Goal: Task Accomplishment & Management: Use online tool/utility

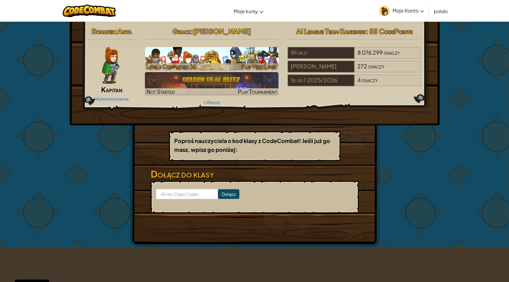
click at [206, 54] on h3 "CS1" at bounding box center [212, 56] width 134 height 14
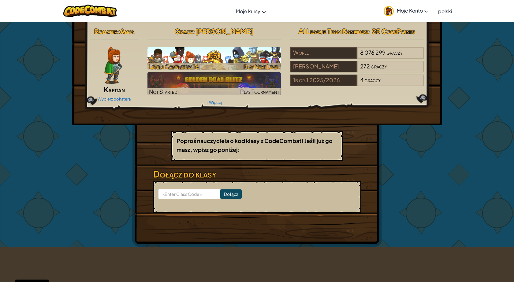
select select "pl"
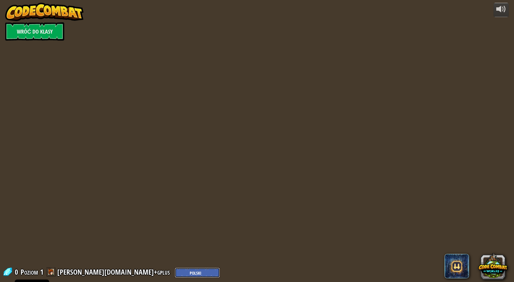
click at [175, 272] on select "English (US) English (UK) 简体中文 繁體中文 русский español (ES) español (América Latin…" at bounding box center [197, 273] width 45 height 10
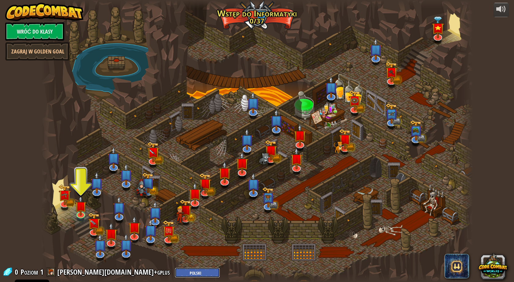
click at [175, 275] on select "English (US) English (UK) 简体中文 繁體中文 русский español (ES) español (América Latin…" at bounding box center [197, 273] width 45 height 10
select select "en-[GEOGRAPHIC_DATA]"
click at [175, 268] on select "English (US) English (UK) 简体中文 繁體中文 русский español (ES) español (América Latin…" at bounding box center [197, 273] width 45 height 10
select select "en-[GEOGRAPHIC_DATA]"
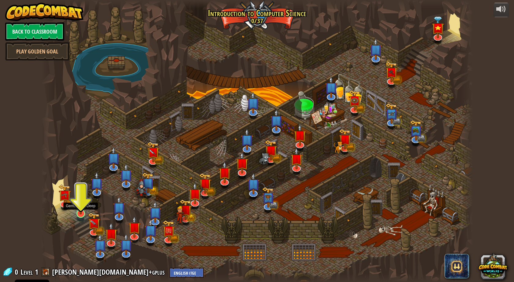
click at [78, 213] on img at bounding box center [81, 201] width 12 height 27
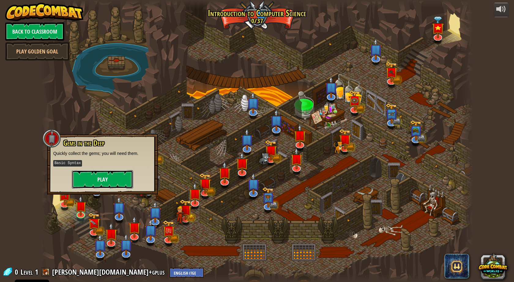
click at [111, 174] on button "Play" at bounding box center [102, 179] width 61 height 18
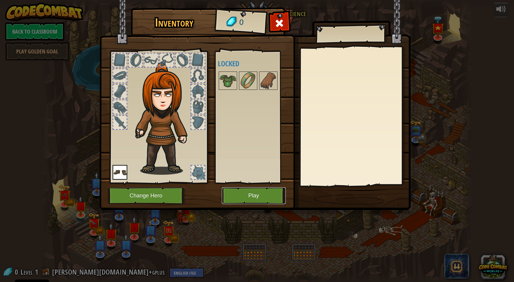
click at [246, 191] on button "Play" at bounding box center [254, 195] width 64 height 17
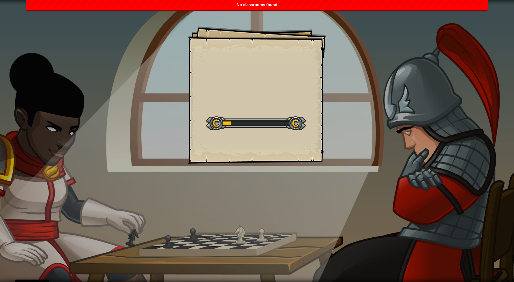
drag, startPoint x: 54, startPoint y: 39, endPoint x: 66, endPoint y: 39, distance: 12.5
click at [54, 40] on div "Goals Start Level Error loading from server. Try refreshing the page. You'll ne…" at bounding box center [257, 141] width 514 height 282
select select "en-[GEOGRAPHIC_DATA]"
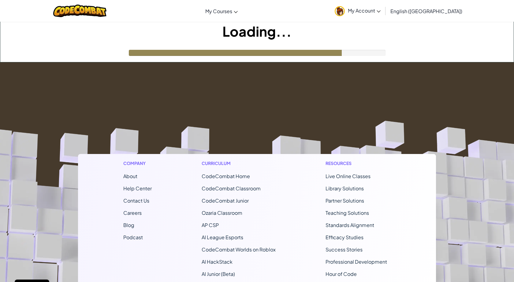
select select "en-[GEOGRAPHIC_DATA]"
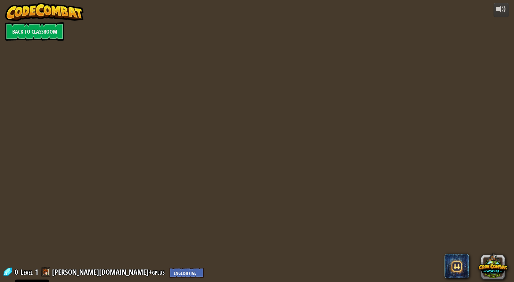
select select "en-[GEOGRAPHIC_DATA]"
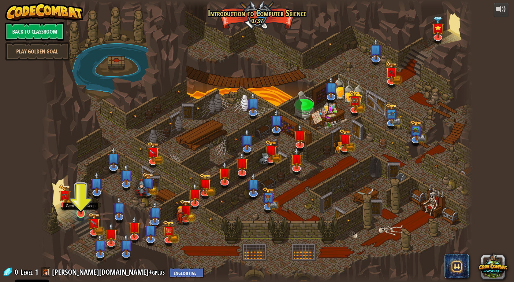
click at [76, 213] on img at bounding box center [81, 201] width 12 height 27
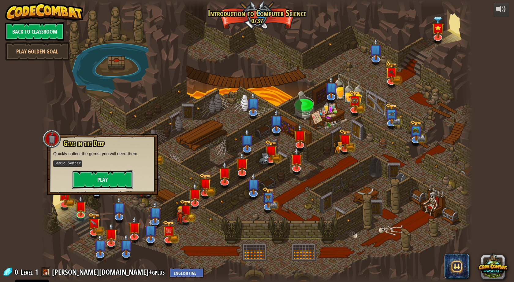
click at [95, 178] on button "Play" at bounding box center [102, 180] width 61 height 18
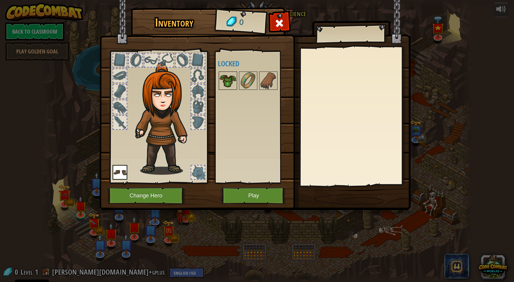
click at [229, 80] on img at bounding box center [227, 80] width 17 height 17
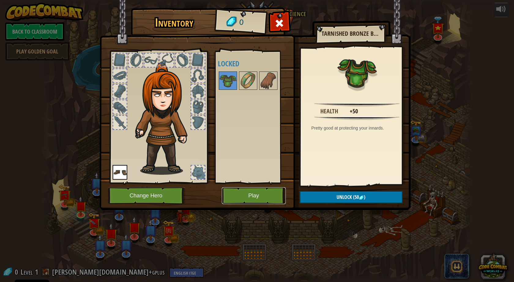
click at [275, 193] on button "Play" at bounding box center [254, 195] width 64 height 17
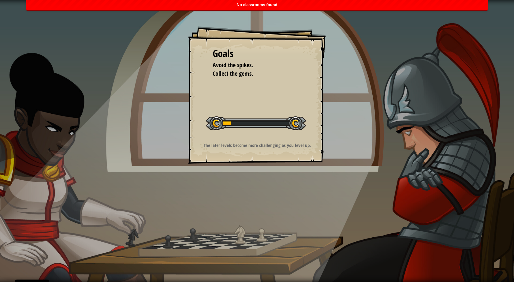
click at [245, 147] on p "The later levels become more challenging as you level up." at bounding box center [257, 145] width 123 height 6
select select "en-[GEOGRAPHIC_DATA]"
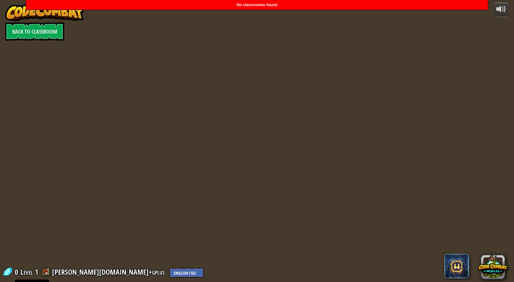
select select "en-[GEOGRAPHIC_DATA]"
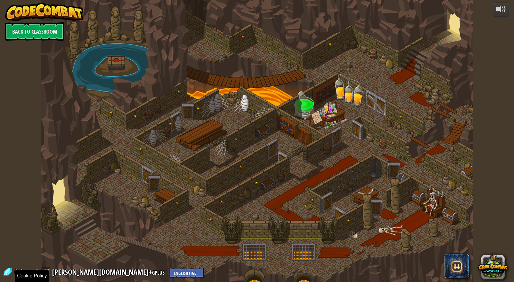
select select "en-[GEOGRAPHIC_DATA]"
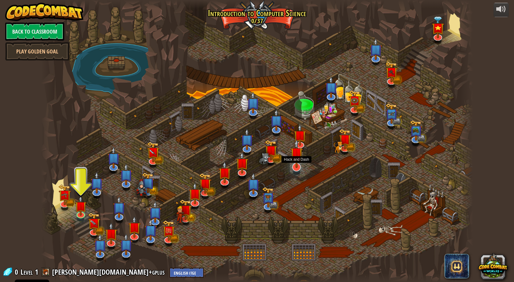
click at [297, 162] on img at bounding box center [296, 153] width 13 height 29
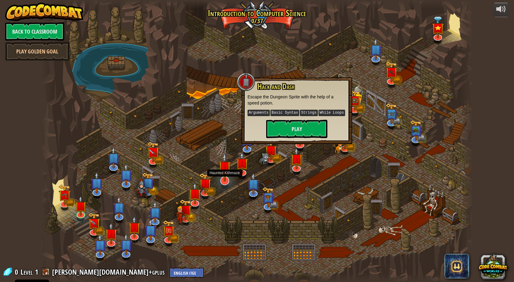
click at [219, 175] on img at bounding box center [224, 167] width 13 height 29
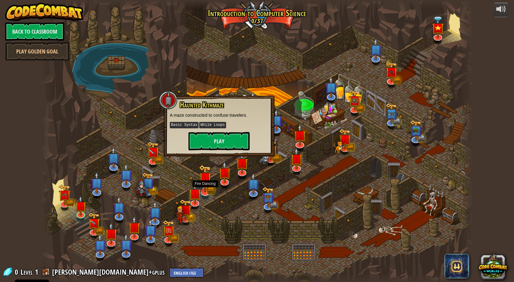
click at [208, 187] on img at bounding box center [205, 179] width 13 height 28
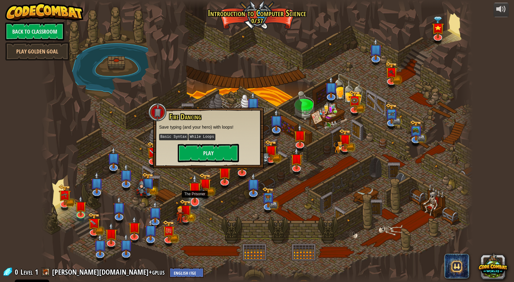
click at [197, 196] on img at bounding box center [194, 188] width 13 height 29
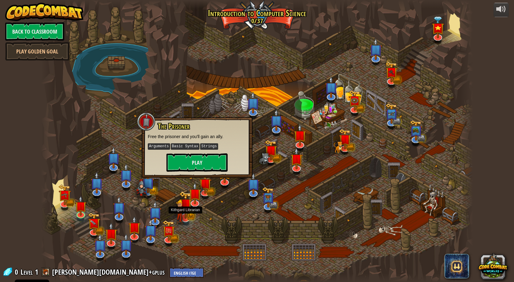
click at [188, 207] on img at bounding box center [185, 205] width 13 height 28
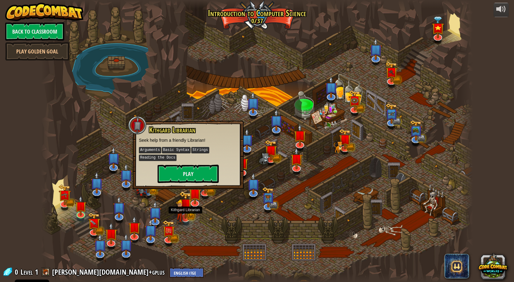
click at [176, 220] on img at bounding box center [180, 212] width 8 height 25
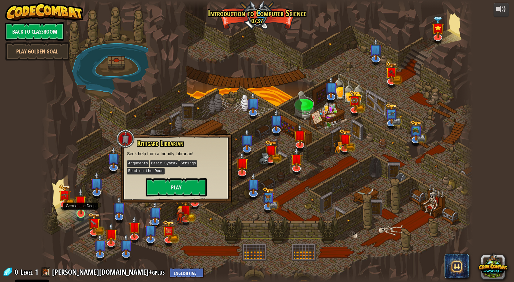
click at [79, 212] on img at bounding box center [81, 201] width 12 height 27
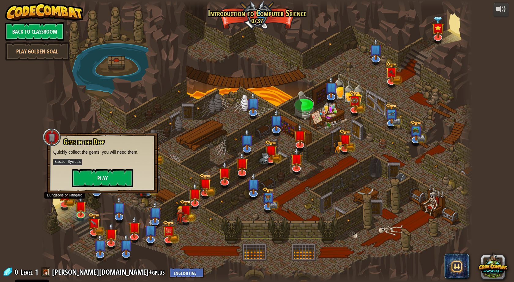
click at [58, 199] on div at bounding box center [257, 141] width 432 height 282
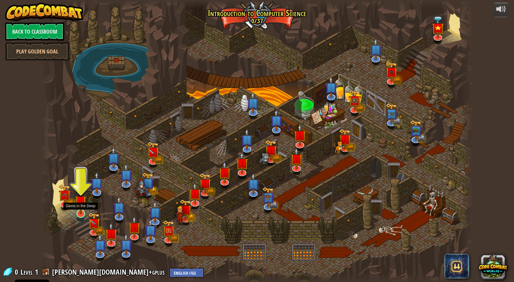
click at [80, 208] on img at bounding box center [81, 201] width 12 height 27
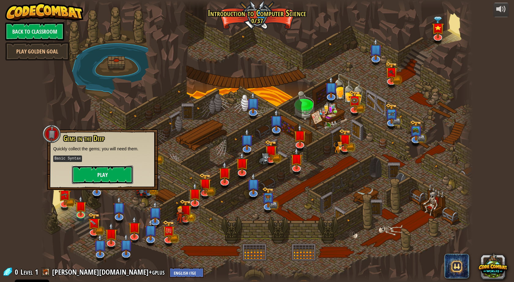
click at [107, 174] on button "Play" at bounding box center [102, 175] width 61 height 18
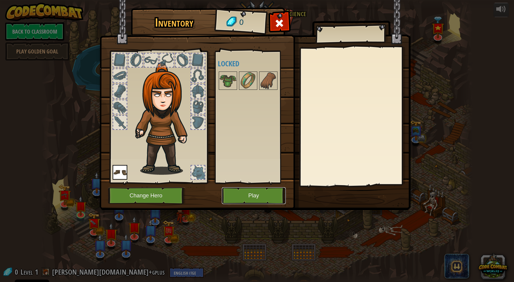
click at [268, 196] on button "Play" at bounding box center [254, 195] width 64 height 17
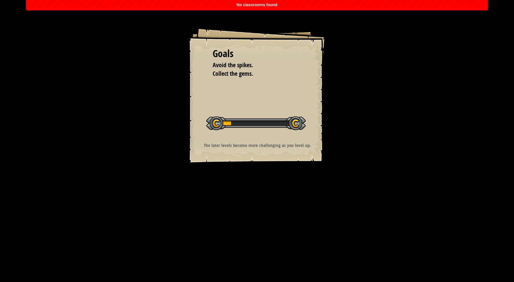
drag, startPoint x: 216, startPoint y: 102, endPoint x: 227, endPoint y: 102, distance: 11.6
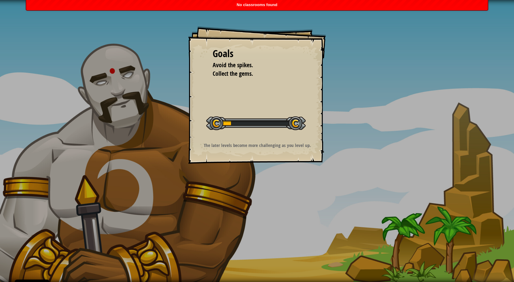
click at [216, 103] on div "Goals Avoid the spikes. Collect the gems. Start Level Error loading from server…" at bounding box center [257, 95] width 138 height 138
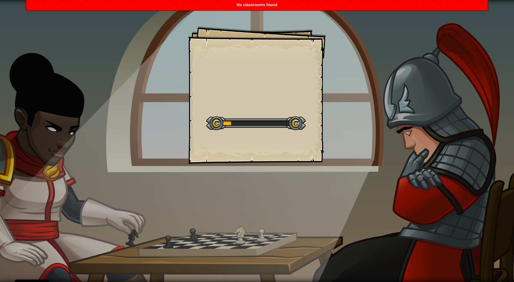
select select "en-[GEOGRAPHIC_DATA]"
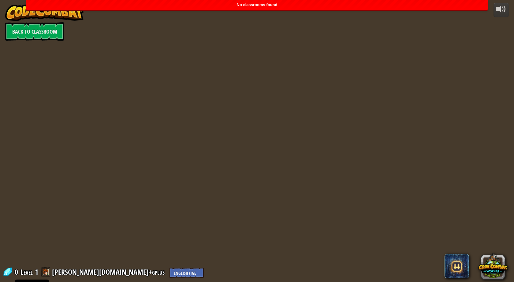
select select "en-[GEOGRAPHIC_DATA]"
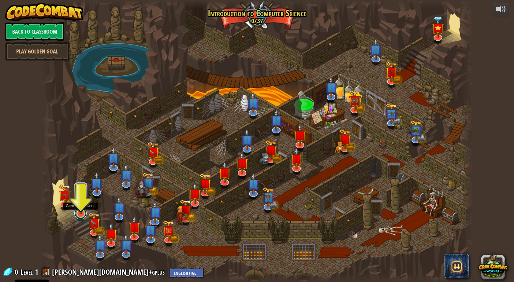
click at [81, 215] on link at bounding box center [80, 213] width 12 height 12
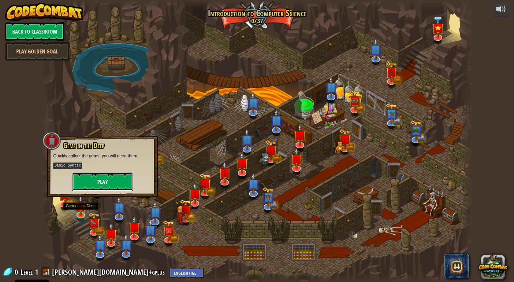
click at [117, 177] on button "Play" at bounding box center [102, 182] width 61 height 18
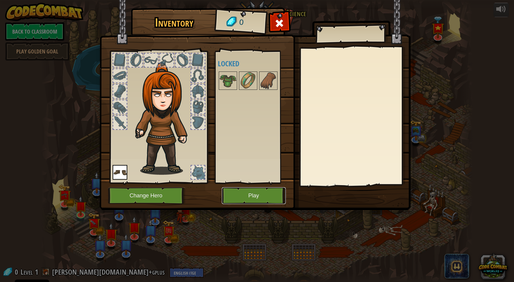
click at [244, 189] on button "Play" at bounding box center [254, 195] width 64 height 17
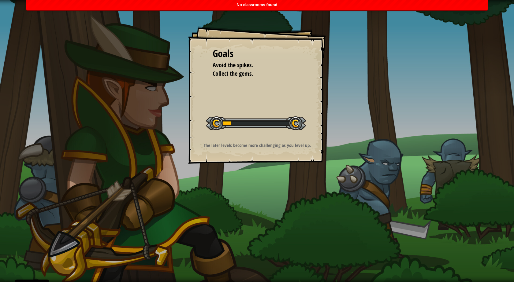
select select "en-[GEOGRAPHIC_DATA]"
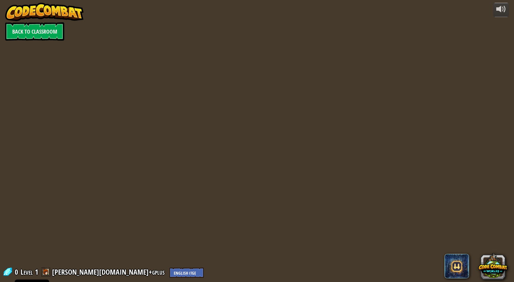
select select "en-[GEOGRAPHIC_DATA]"
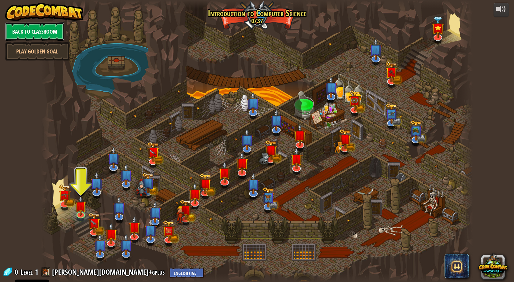
click at [37, 31] on link "Back to Classroom" at bounding box center [34, 31] width 59 height 18
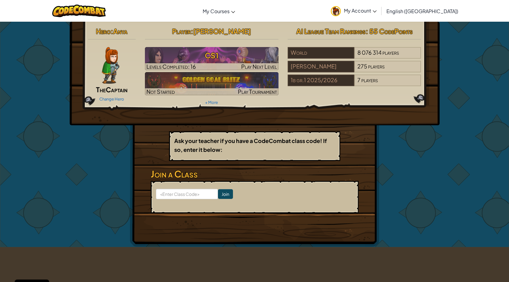
click at [377, 11] on span "My Account" at bounding box center [360, 10] width 33 height 6
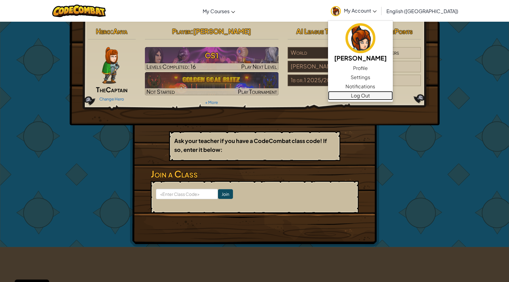
click at [392, 94] on link "Log Out" at bounding box center [360, 95] width 65 height 9
